Goal: Task Accomplishment & Management: Manage account settings

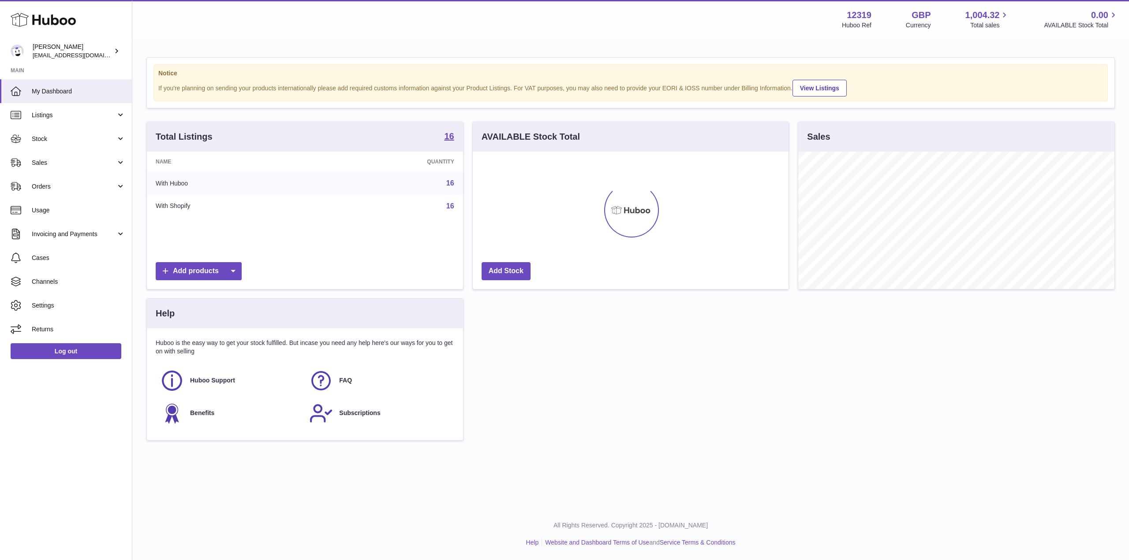
scroll to position [138, 316]
click at [84, 148] on link "Stock" at bounding box center [66, 139] width 132 height 24
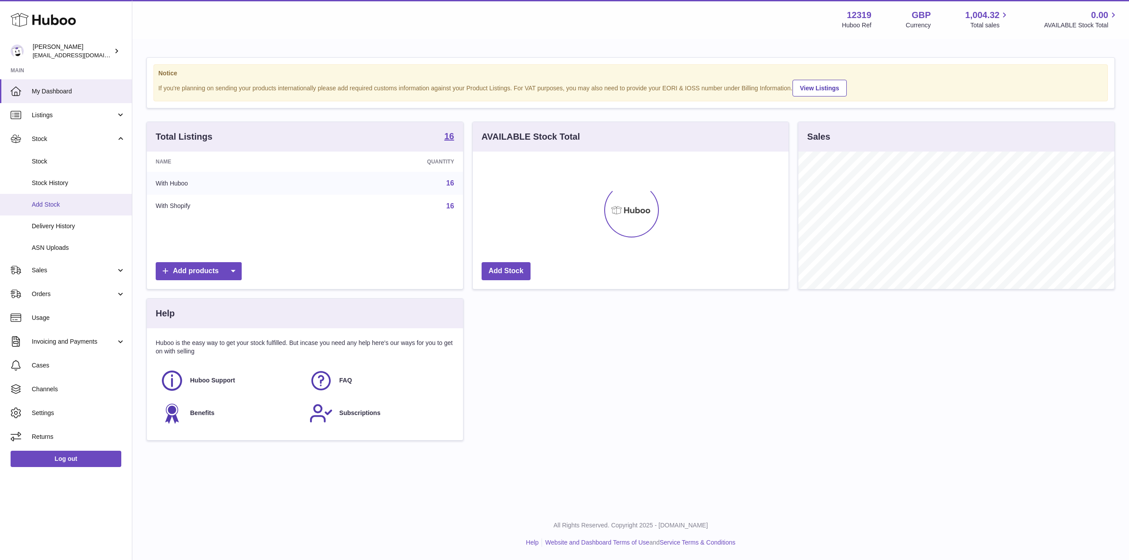
click at [74, 203] on span "Add Stock" at bounding box center [78, 205] width 93 height 8
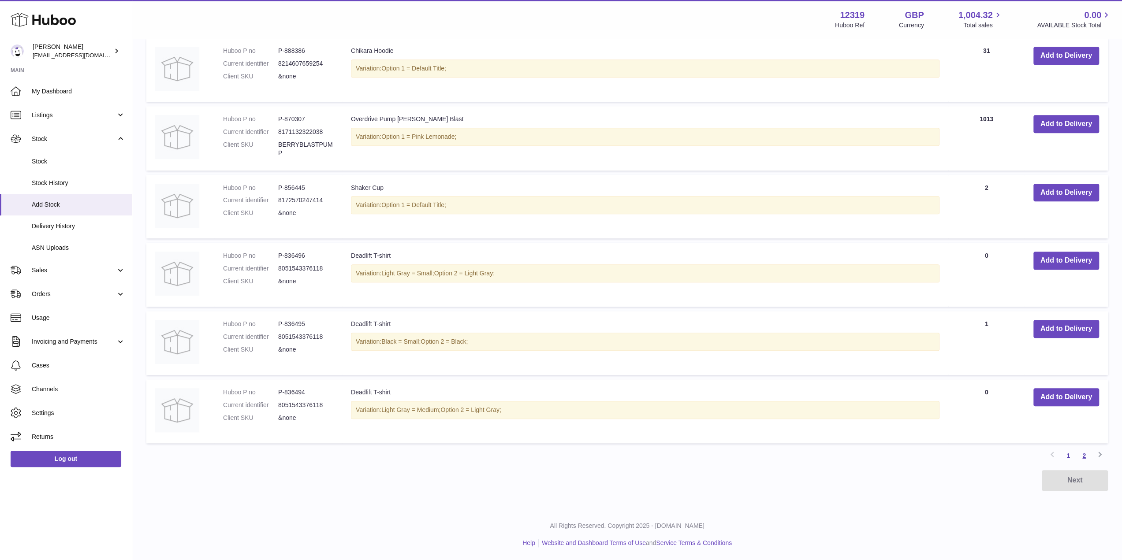
click at [1087, 455] on link "2" at bounding box center [1084, 456] width 16 height 16
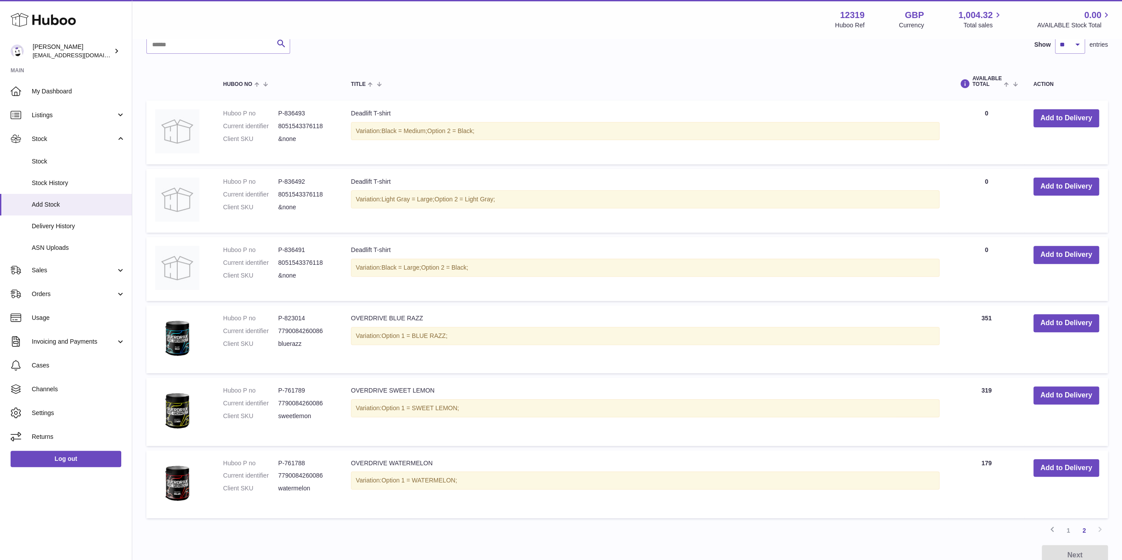
scroll to position [258, 0]
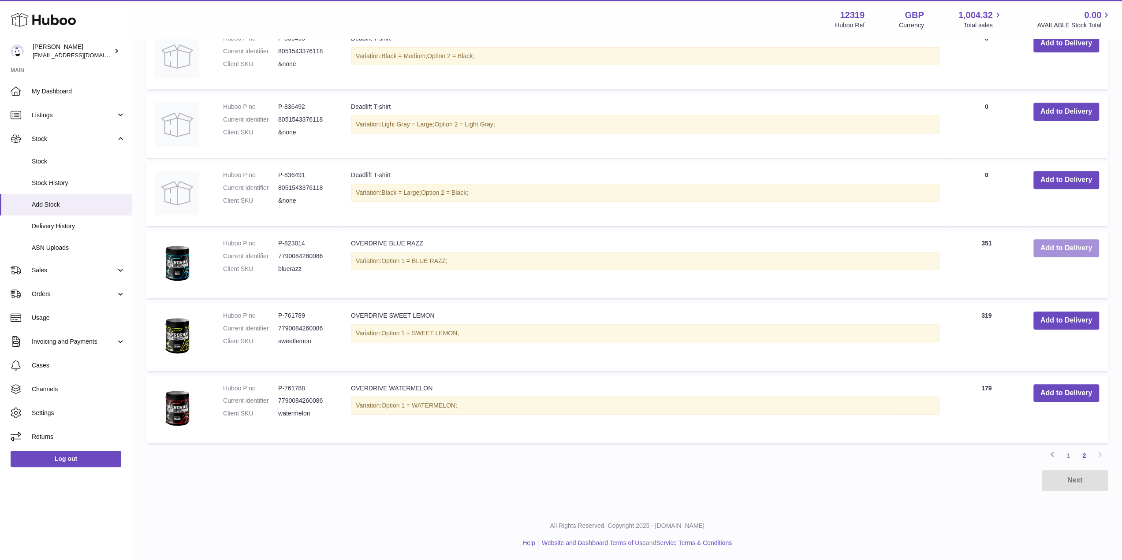
click at [1064, 247] on button "Add to Delivery" at bounding box center [1067, 248] width 66 height 18
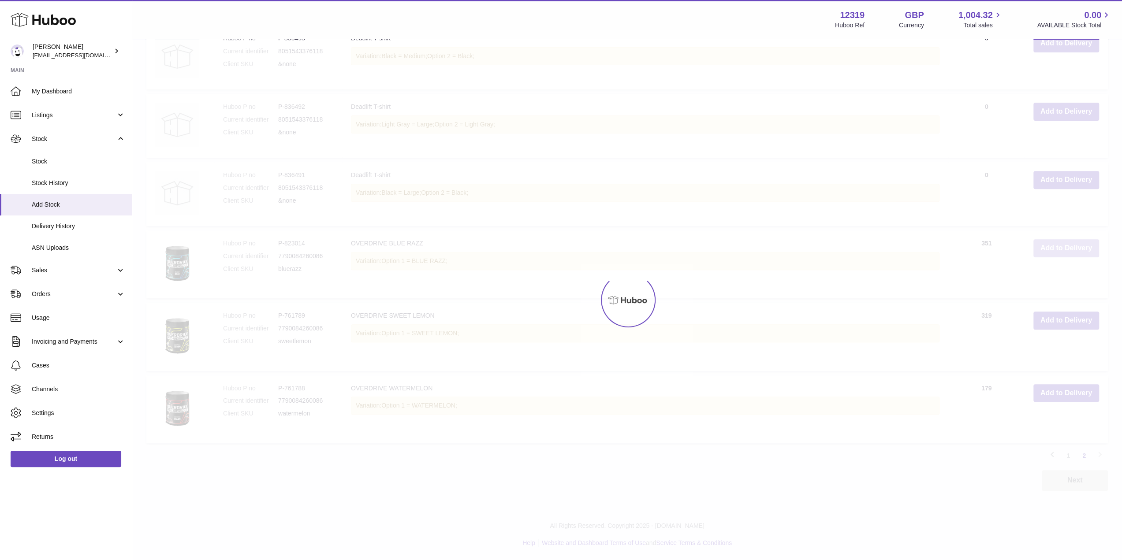
scroll to position [345, 0]
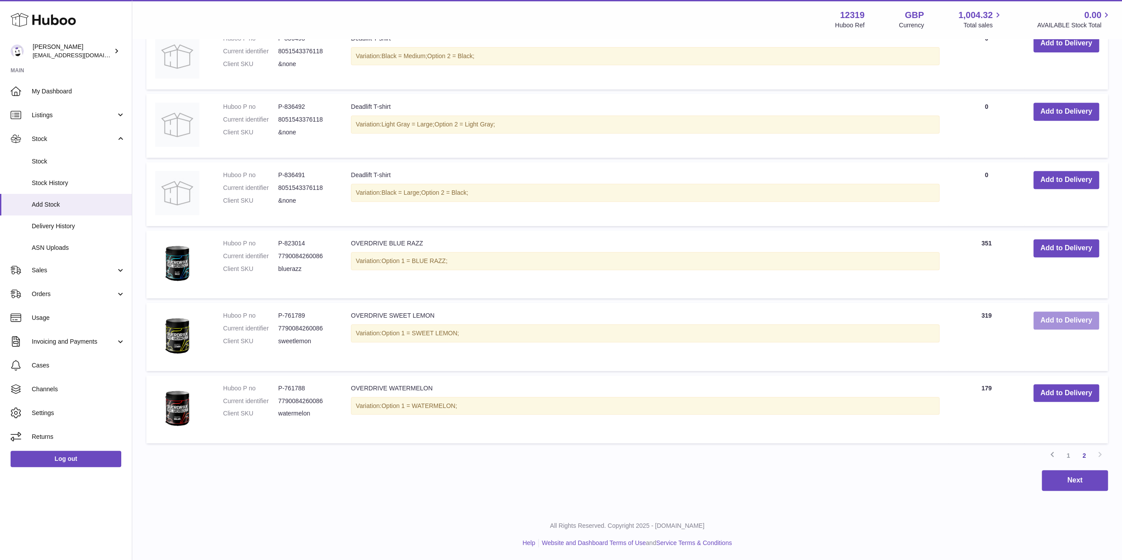
click at [1063, 325] on button "Add to Delivery" at bounding box center [1067, 321] width 66 height 18
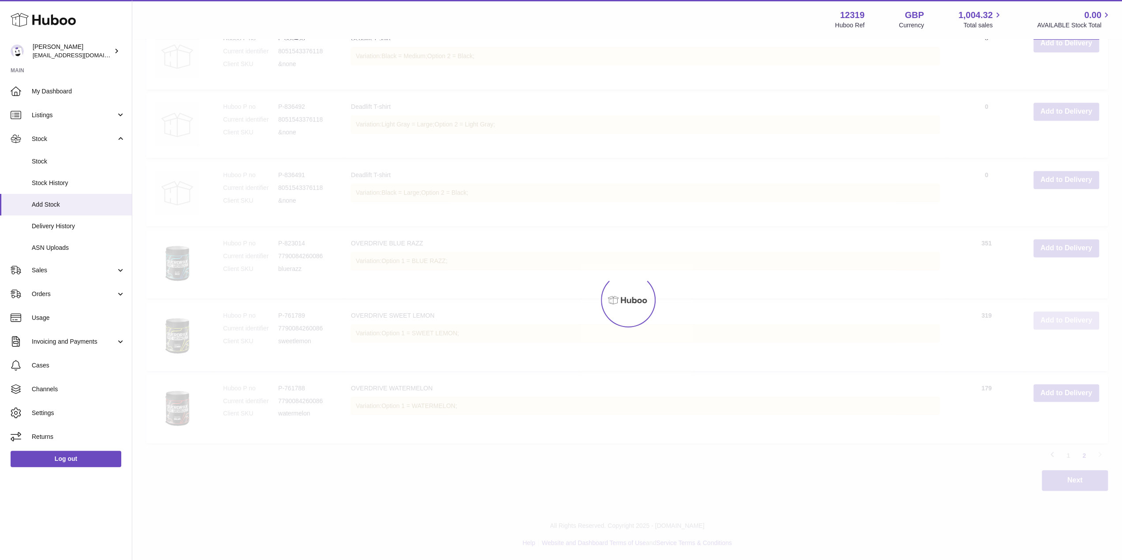
scroll to position [417, 0]
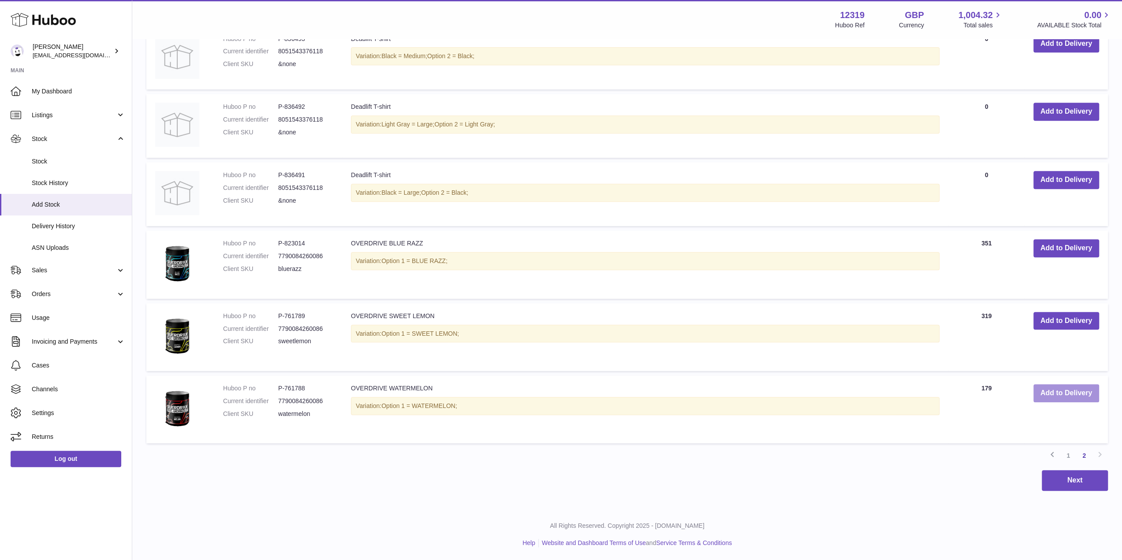
click at [1064, 396] on button "Add to Delivery" at bounding box center [1067, 394] width 66 height 18
click at [1069, 453] on link "1" at bounding box center [1068, 456] width 16 height 16
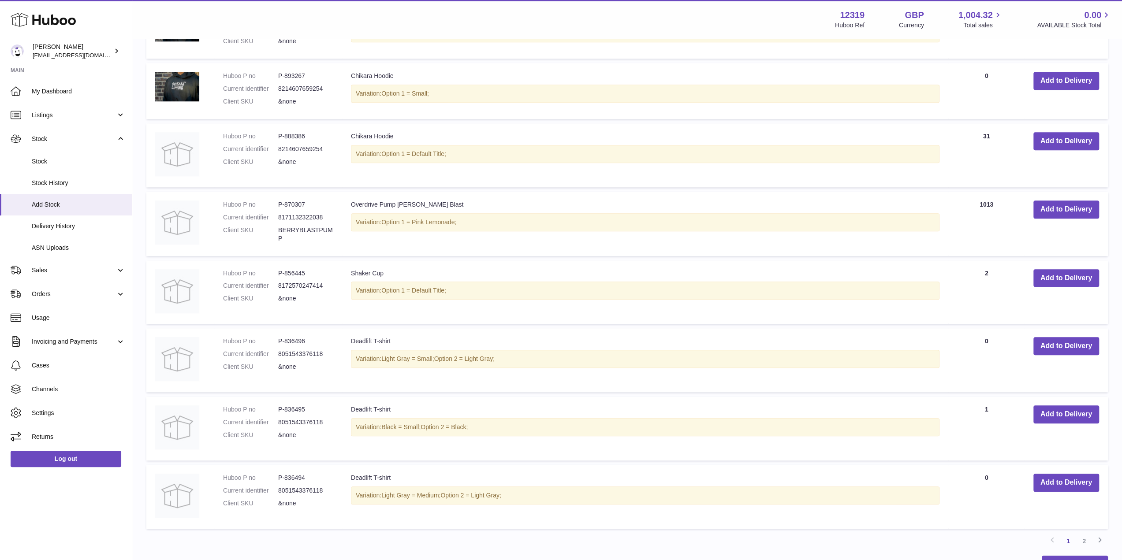
scroll to position [613, 0]
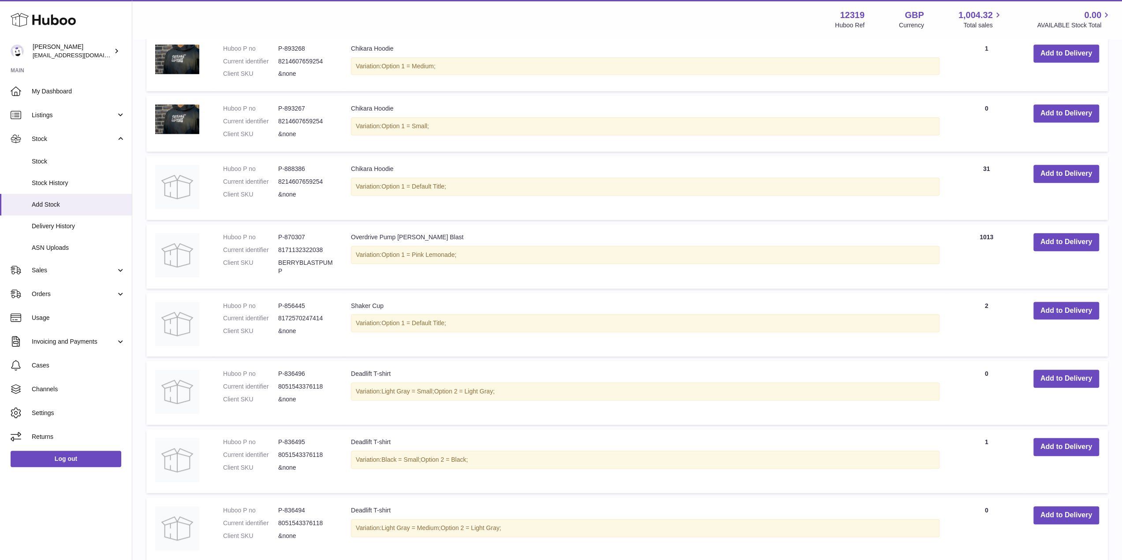
drag, startPoint x: 972, startPoint y: 238, endPoint x: 999, endPoint y: 240, distance: 27.5
click at [999, 240] on td "AVAILABLE Total 1013" at bounding box center [986, 256] width 76 height 64
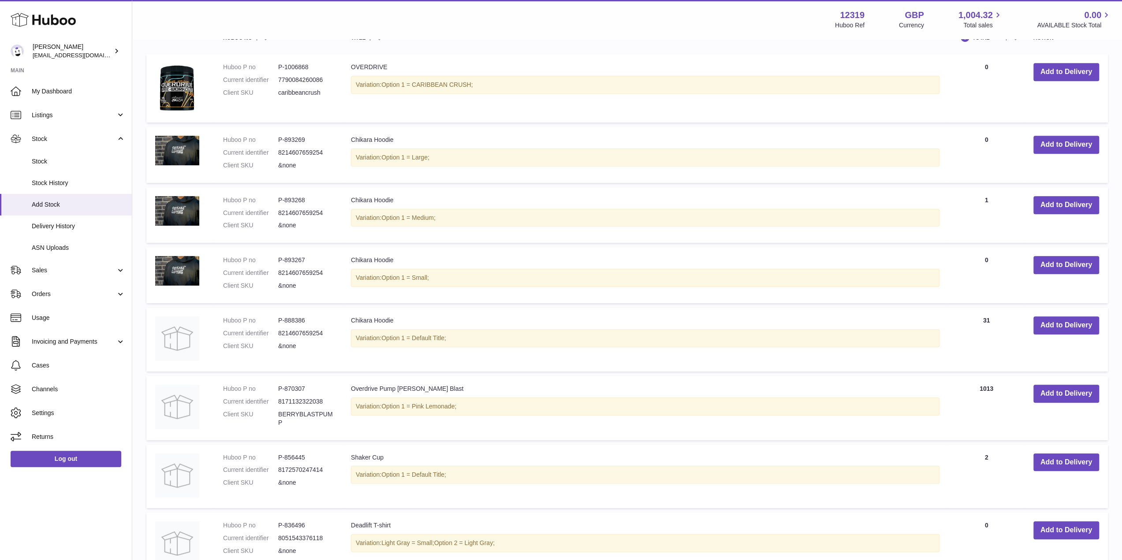
scroll to position [485, 0]
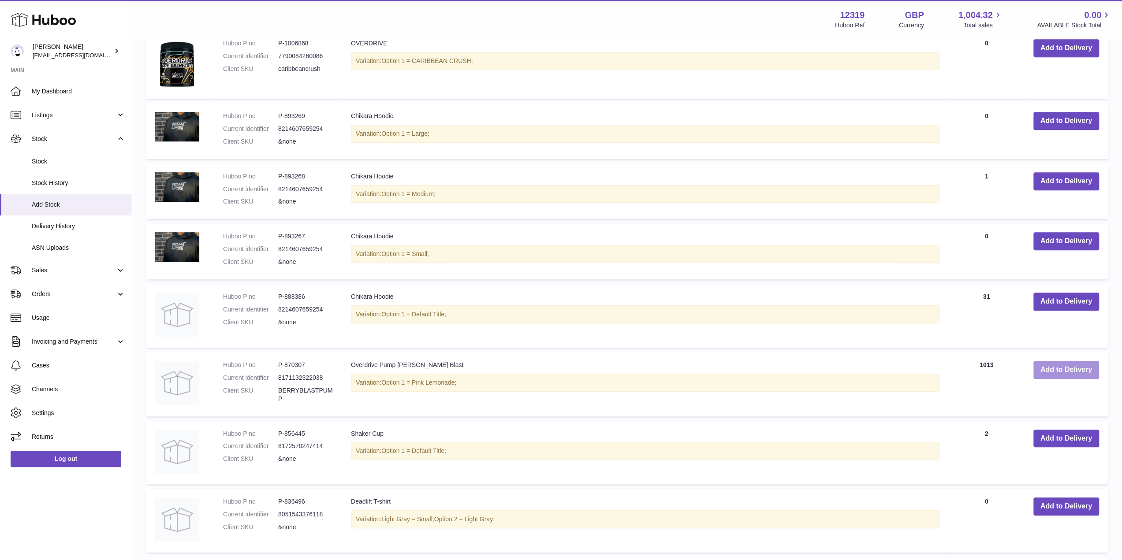
click at [1048, 369] on button "Add to Delivery" at bounding box center [1067, 370] width 66 height 18
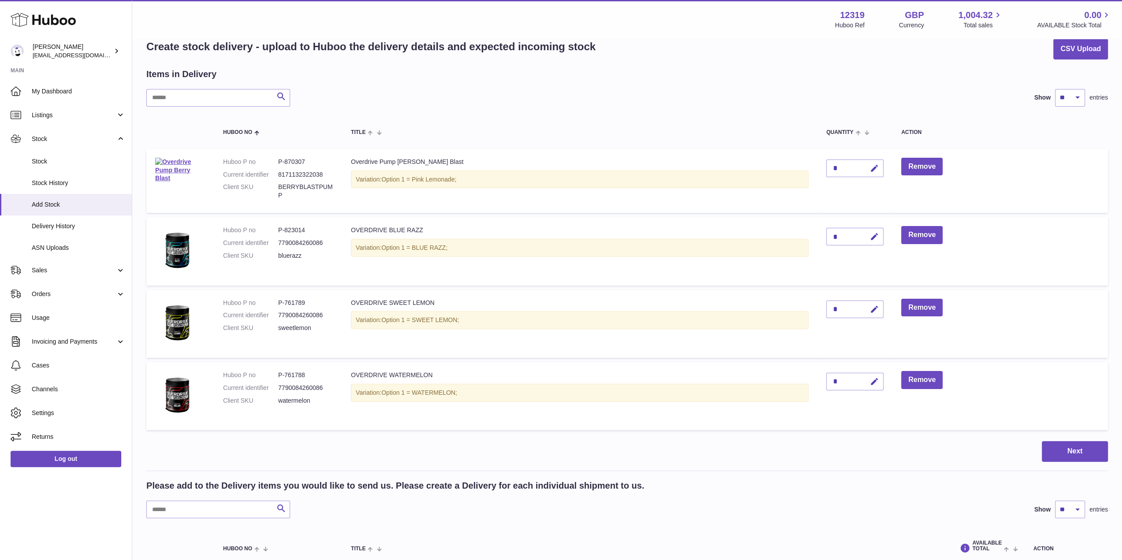
scroll to position [0, 0]
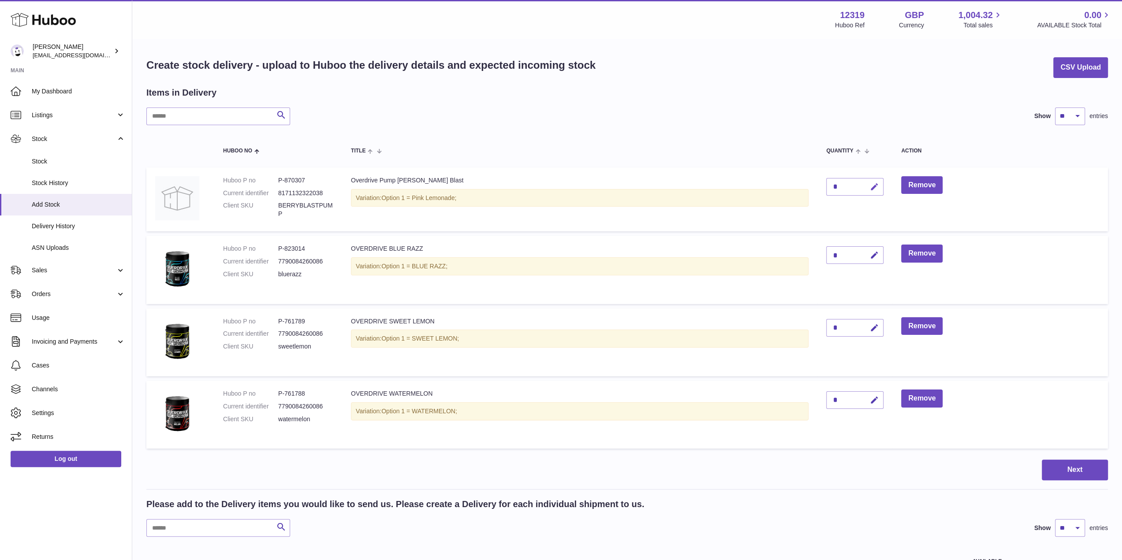
click at [882, 186] on button "button" at bounding box center [873, 187] width 21 height 18
drag, startPoint x: 834, startPoint y: 184, endPoint x: 820, endPoint y: 182, distance: 13.8
click at [820, 183] on td "*" at bounding box center [855, 200] width 75 height 64
click at [876, 194] on input "***" at bounding box center [854, 187] width 57 height 18
type input "***"
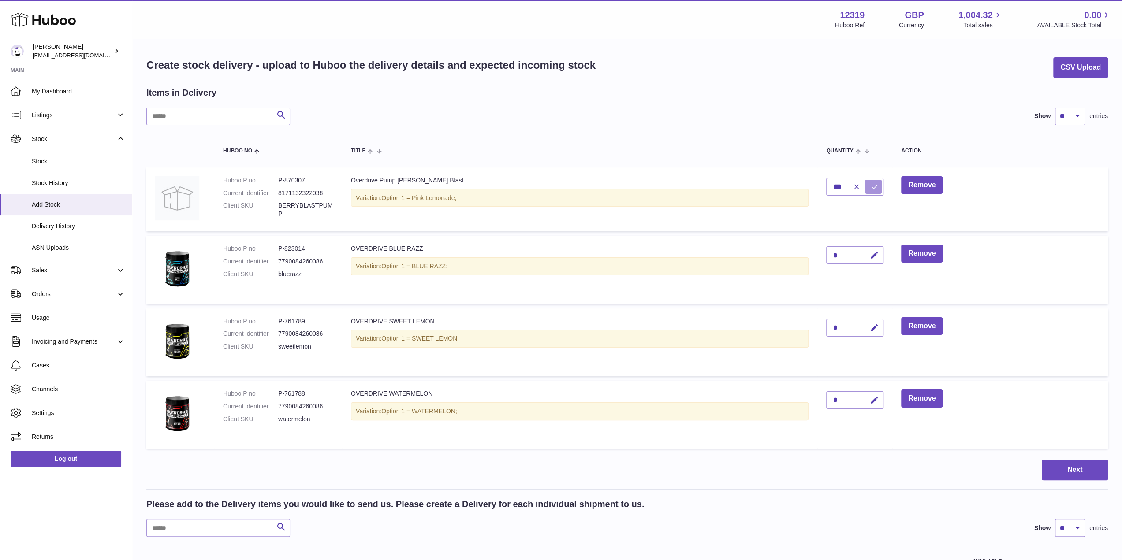
click at [877, 190] on icon "submit" at bounding box center [875, 187] width 8 height 8
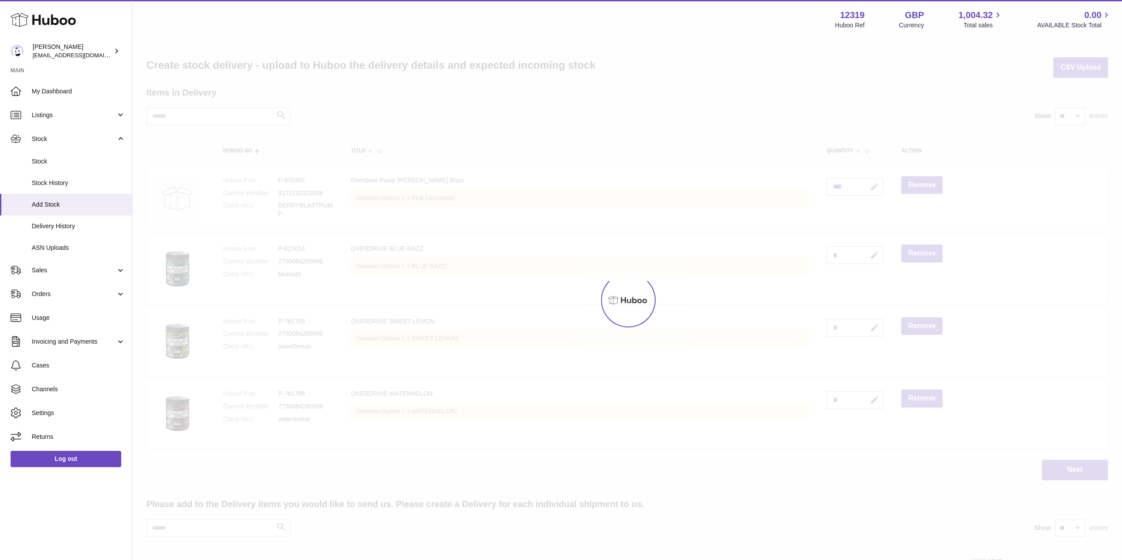
scroll to position [44, 0]
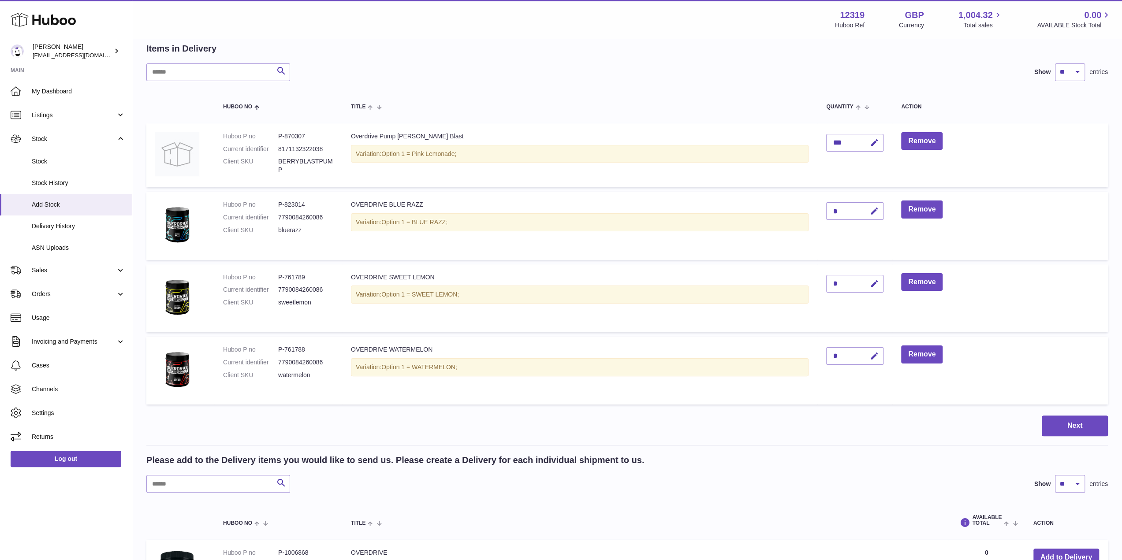
click at [847, 209] on div "*" at bounding box center [854, 211] width 57 height 18
click at [873, 210] on icon "button" at bounding box center [874, 211] width 9 height 9
drag, startPoint x: 840, startPoint y: 211, endPoint x: 799, endPoint y: 209, distance: 41.5
click at [800, 209] on tr "Huboo P no P-823014 Current identifier 7790084260086 Client SKU bluerazz OVERDR…" at bounding box center [627, 226] width 962 height 68
type input "***"
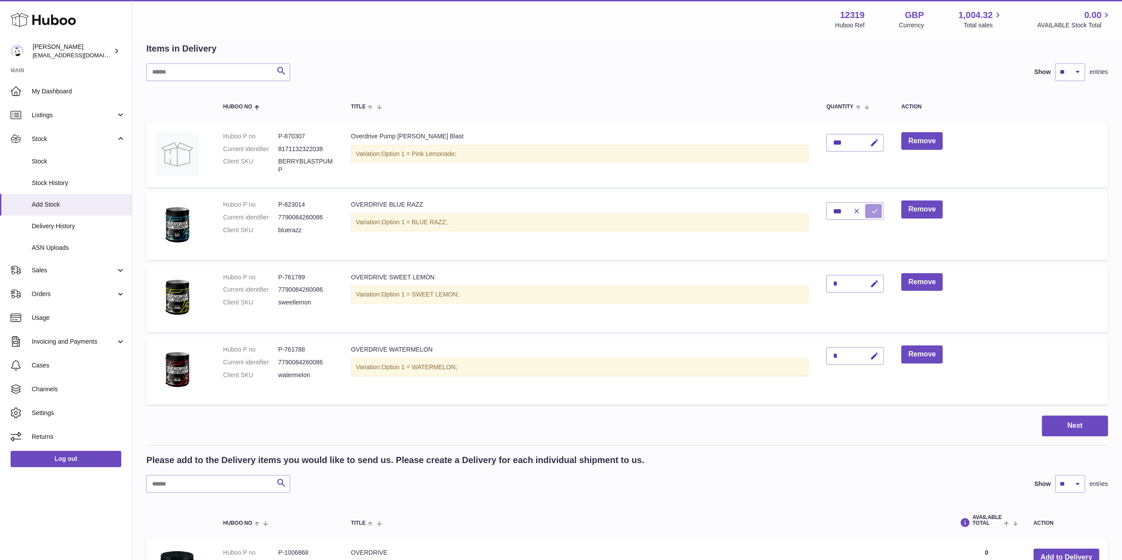
click at [872, 213] on icon "submit" at bounding box center [875, 211] width 8 height 8
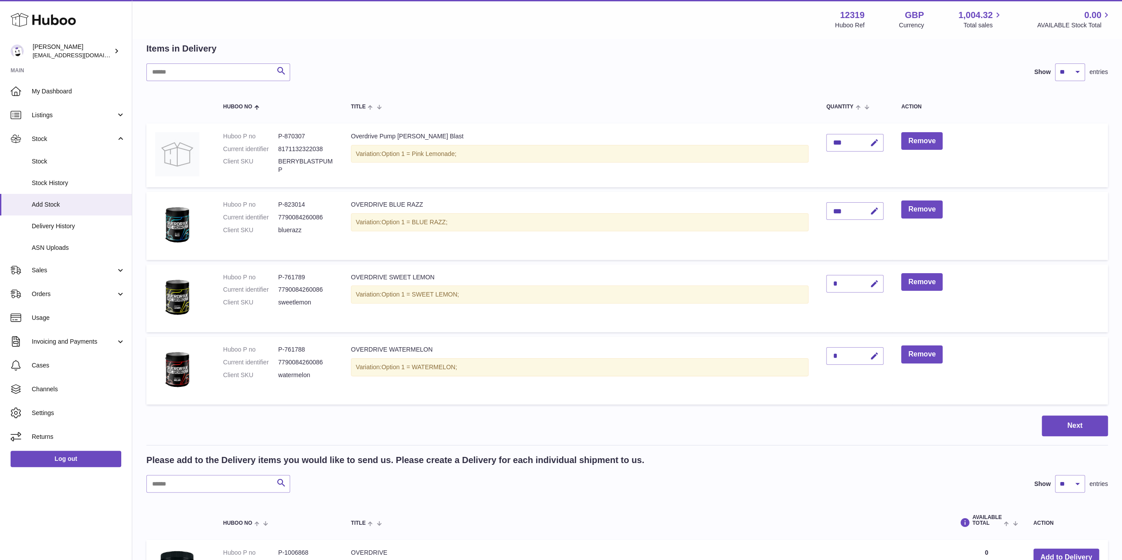
click at [851, 284] on div "*" at bounding box center [854, 284] width 57 height 18
click at [876, 285] on icon "button" at bounding box center [874, 284] width 9 height 9
drag, startPoint x: 838, startPoint y: 285, endPoint x: 825, endPoint y: 284, distance: 13.3
click at [825, 284] on td "*" at bounding box center [855, 299] width 75 height 68
type input "****"
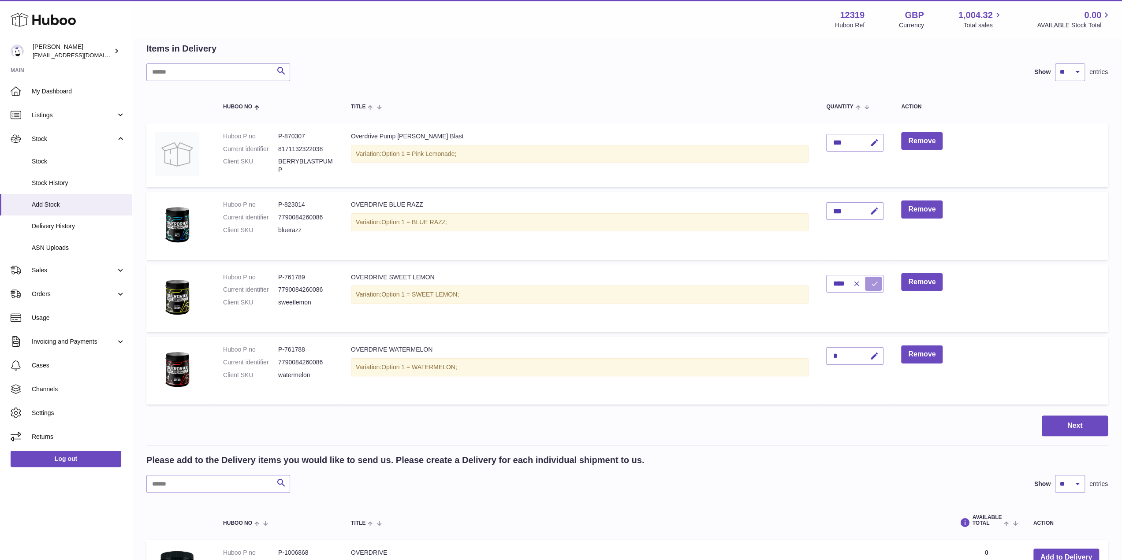
click at [876, 286] on icon "submit" at bounding box center [875, 284] width 8 height 8
click at [876, 357] on icon "button" at bounding box center [874, 356] width 9 height 9
drag, startPoint x: 833, startPoint y: 352, endPoint x: 814, endPoint y: 351, distance: 18.6
click at [818, 352] on tr "Huboo P no P-761788 Current identifier 7790084260086 Client SKU watermelon OVER…" at bounding box center [627, 371] width 962 height 68
type input "***"
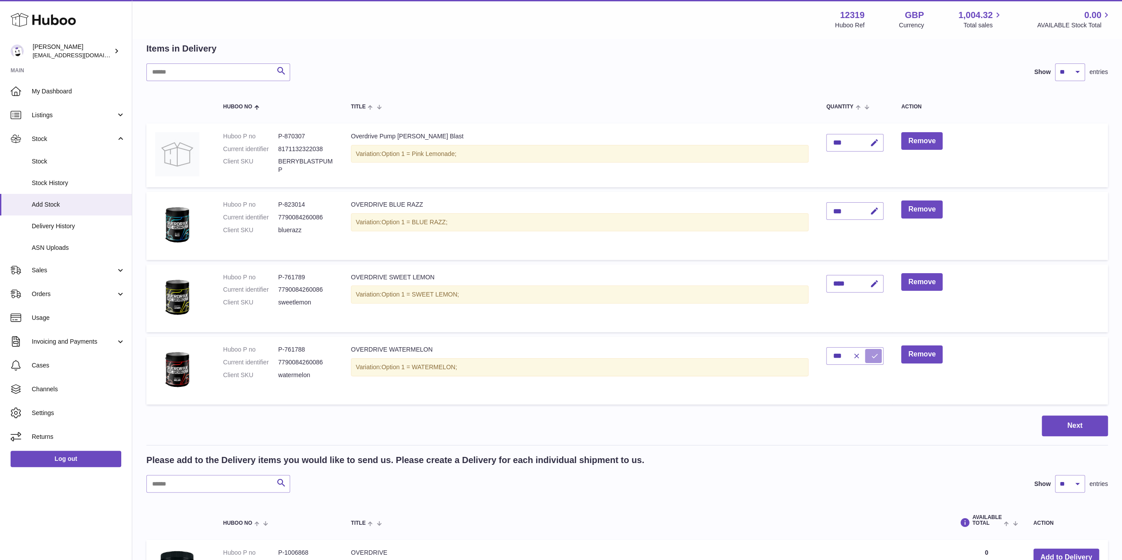
click at [872, 361] on button "submit" at bounding box center [873, 356] width 17 height 14
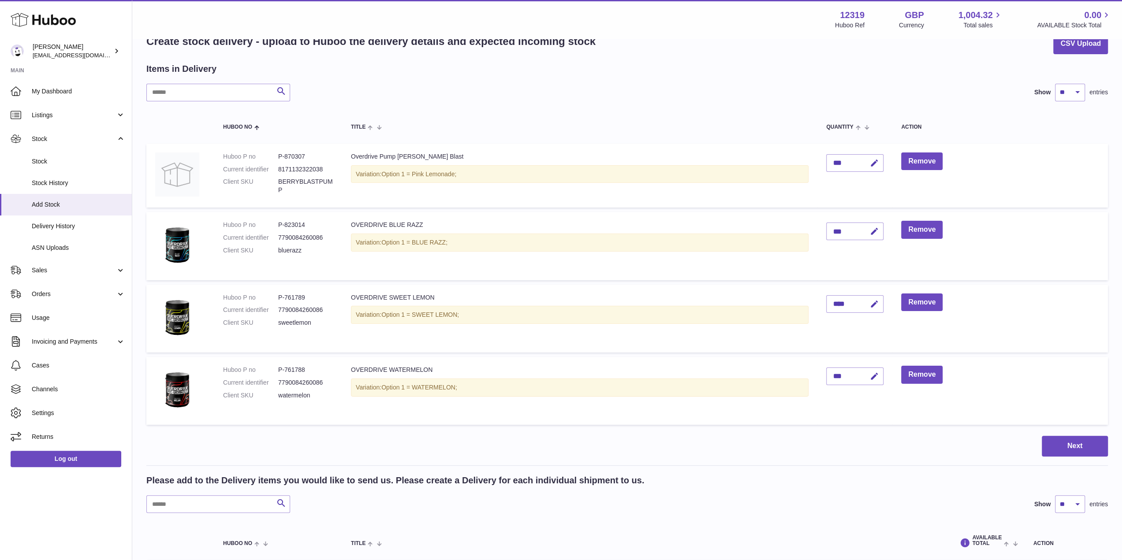
scroll to position [132, 0]
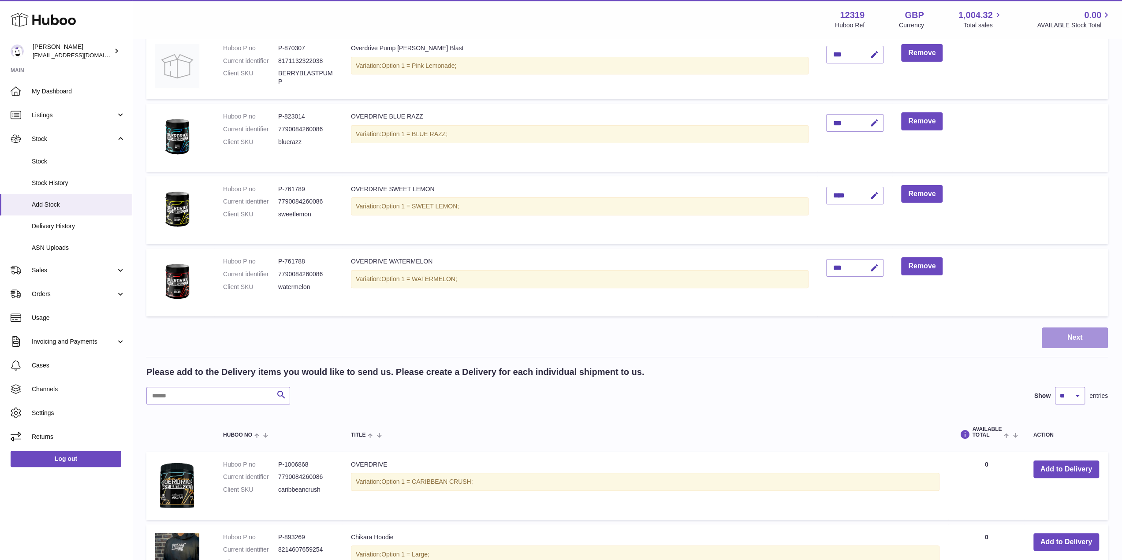
click at [1095, 340] on button "Next" at bounding box center [1075, 338] width 66 height 21
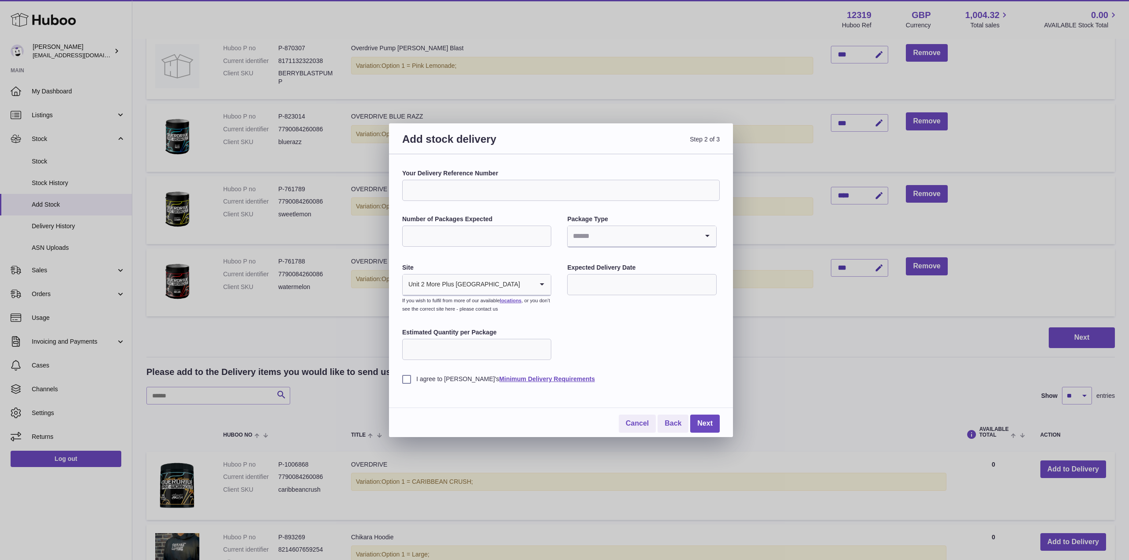
click at [531, 197] on input "Your Delivery Reference Number" at bounding box center [560, 190] width 317 height 21
click at [532, 191] on input "Your Delivery Reference Number" at bounding box center [560, 190] width 317 height 21
type input "**********"
click at [498, 234] on input "Number of Packages Expected" at bounding box center [476, 236] width 149 height 21
click at [653, 334] on div "**********" at bounding box center [560, 276] width 317 height 214
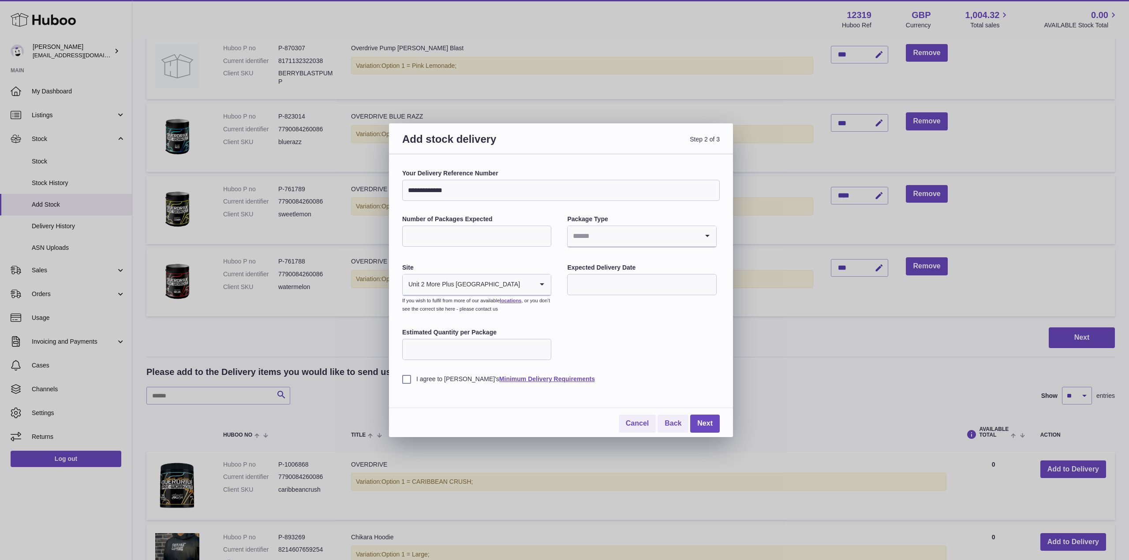
drag, startPoint x: 485, startPoint y: 241, endPoint x: 493, endPoint y: 243, distance: 7.7
click at [491, 243] on input "Number of Packages Expected" at bounding box center [476, 236] width 149 height 21
type input "**"
click at [631, 239] on input "Search for option" at bounding box center [632, 236] width 131 height 20
click at [609, 300] on li "Boxes" at bounding box center [641, 296] width 147 height 18
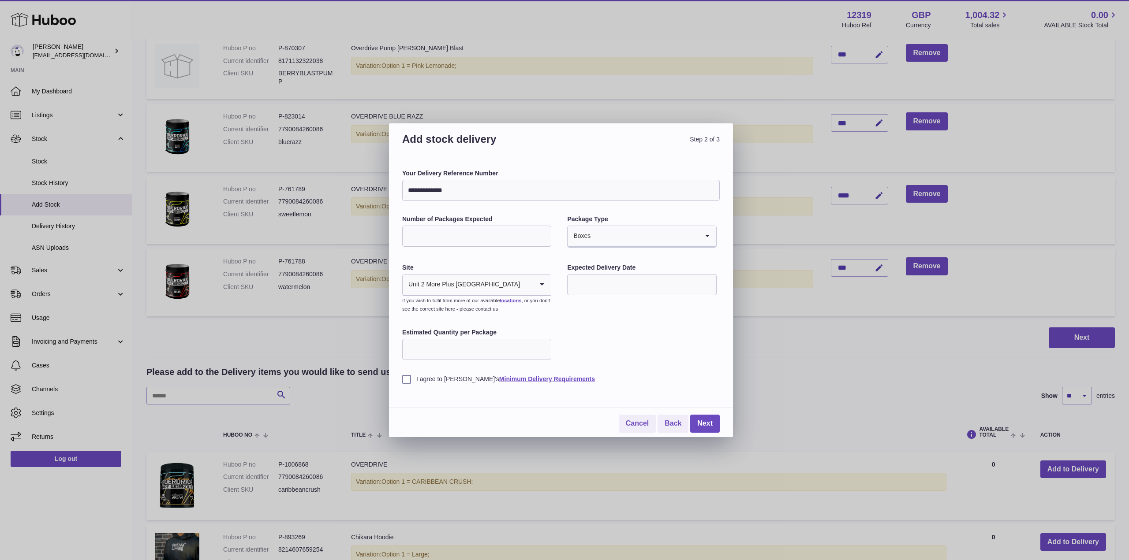
click at [623, 283] on input "text" at bounding box center [641, 284] width 149 height 21
click at [617, 354] on span "8" at bounding box center [617, 358] width 16 height 16
type input "**********"
click at [491, 342] on input "Estimated Quantity per Package" at bounding box center [476, 349] width 149 height 21
type input "**"
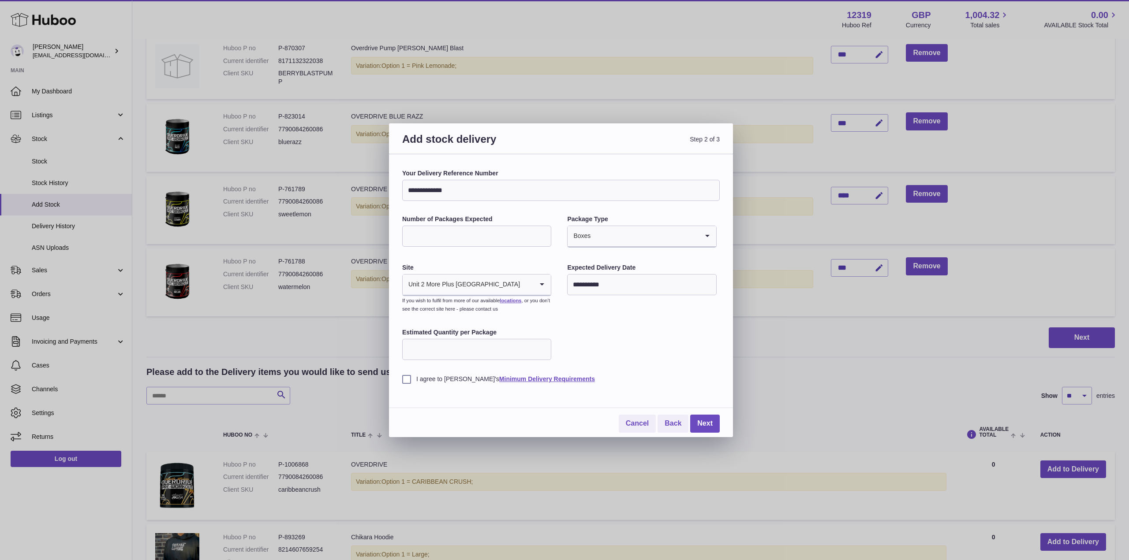
click at [424, 379] on label "I agree to [PERSON_NAME]'s Minimum Delivery Requirements" at bounding box center [560, 379] width 317 height 8
click at [705, 419] on link "Next" at bounding box center [705, 424] width 30 height 18
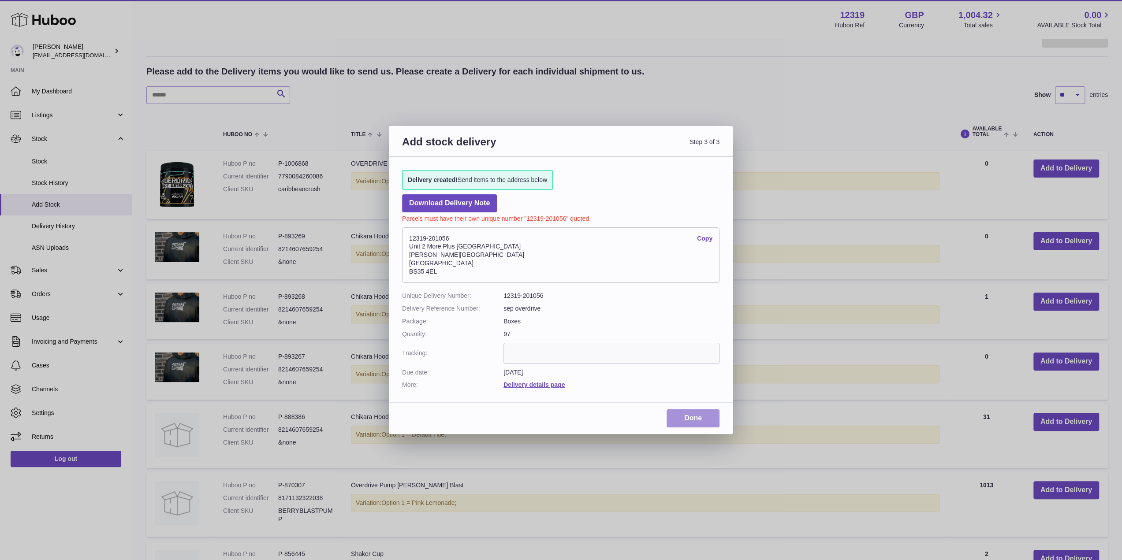
click at [693, 421] on link "Done" at bounding box center [693, 419] width 53 height 18
